Goal: Information Seeking & Learning: Learn about a topic

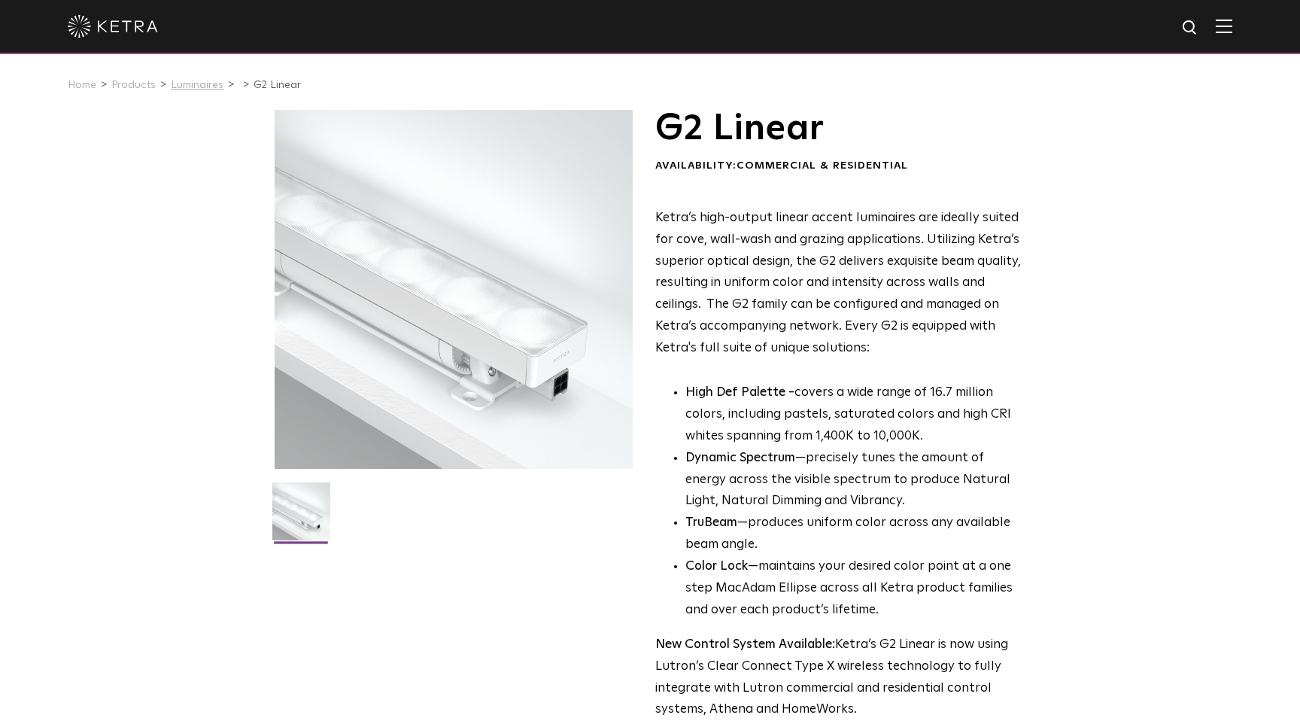
click at [200, 86] on link "Luminaires" at bounding box center [197, 85] width 53 height 11
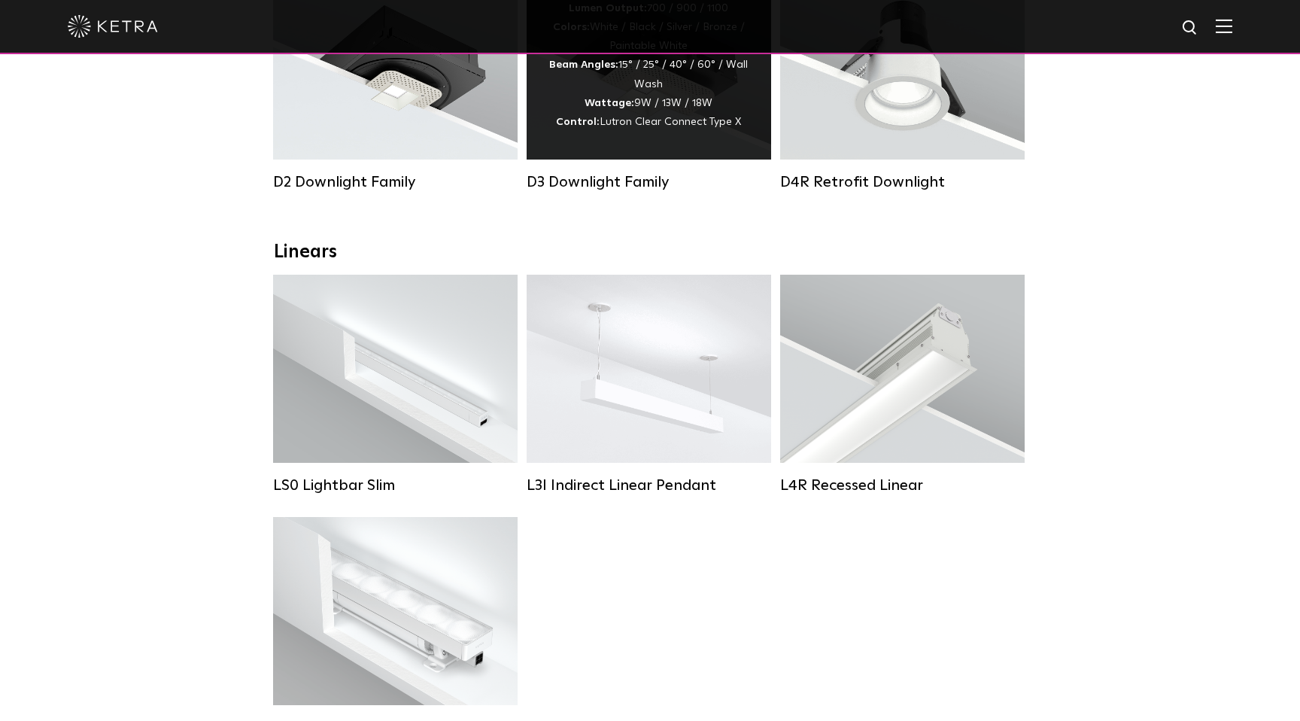
scroll to position [402, 0]
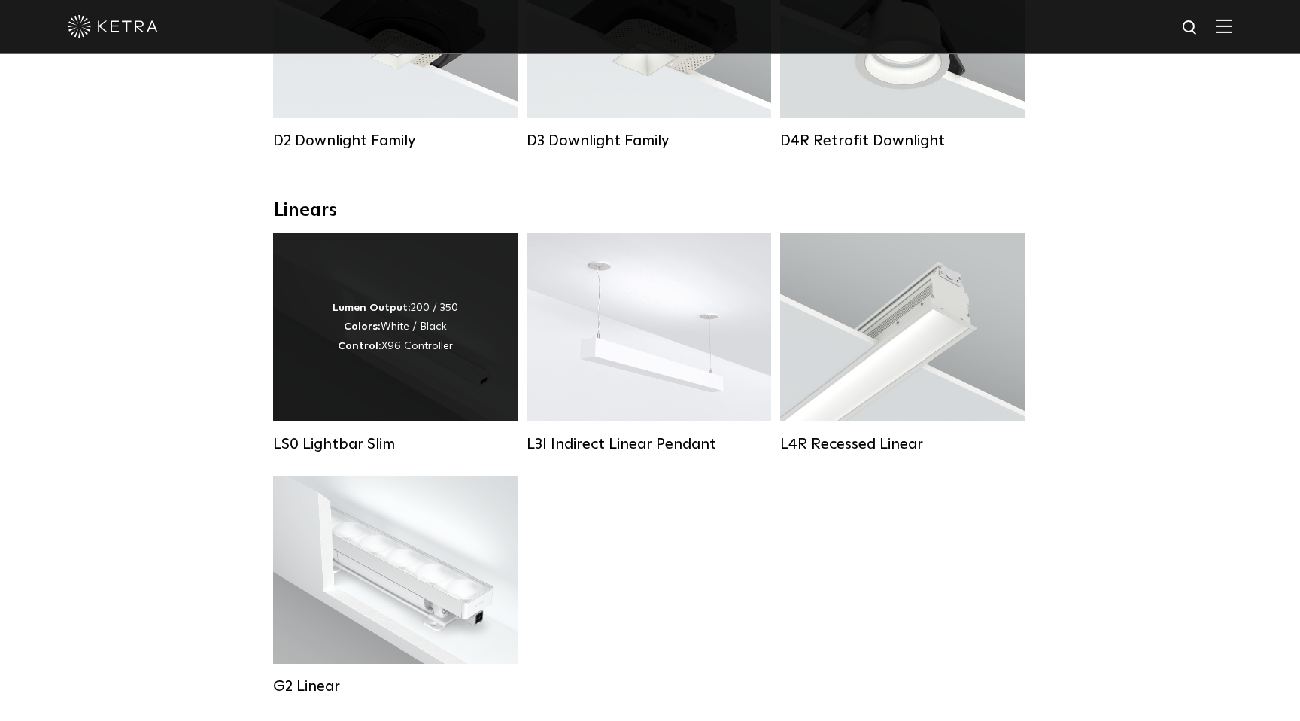
click at [363, 375] on div "Lumen Output: 200 / 350 Colors: White / Black Control: X96 Controller" at bounding box center [395, 327] width 245 height 188
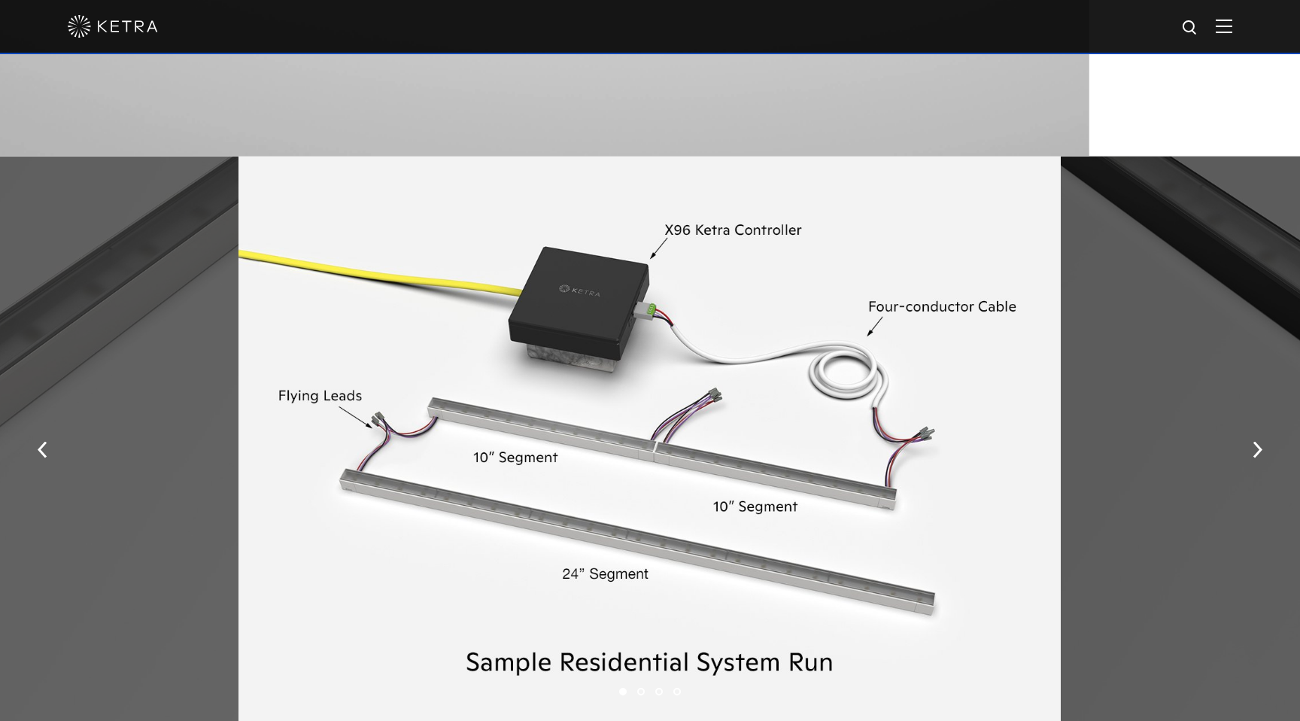
scroll to position [1972, 0]
